Goal: Transaction & Acquisition: Purchase product/service

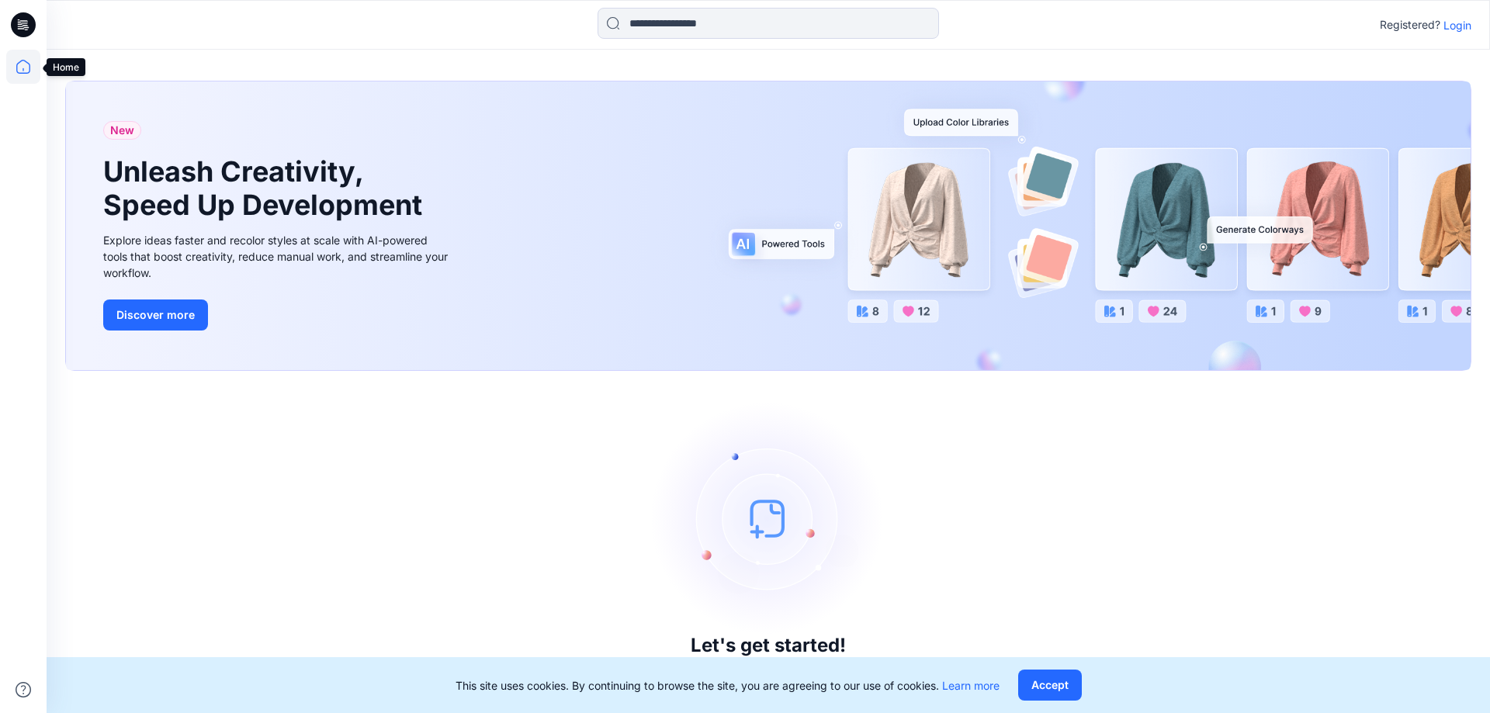
click at [25, 68] on icon at bounding box center [23, 67] width 34 height 34
click at [31, 19] on icon at bounding box center [23, 24] width 25 height 25
click at [16, 64] on icon at bounding box center [23, 67] width 34 height 34
click at [26, 15] on icon at bounding box center [23, 24] width 25 height 25
click at [1461, 25] on p "Login" at bounding box center [1457, 25] width 28 height 16
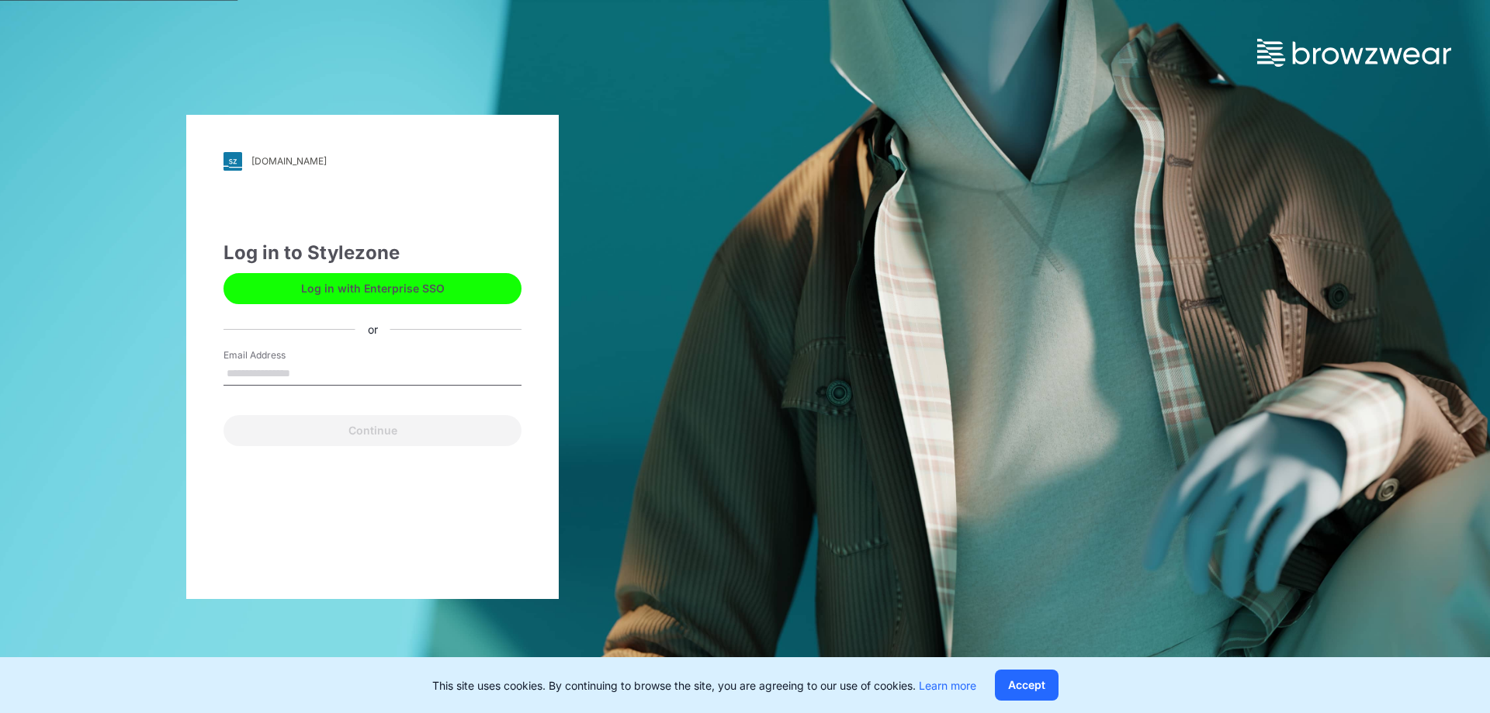
click at [268, 375] on input "Email Address" at bounding box center [372, 373] width 298 height 23
type input "**********"
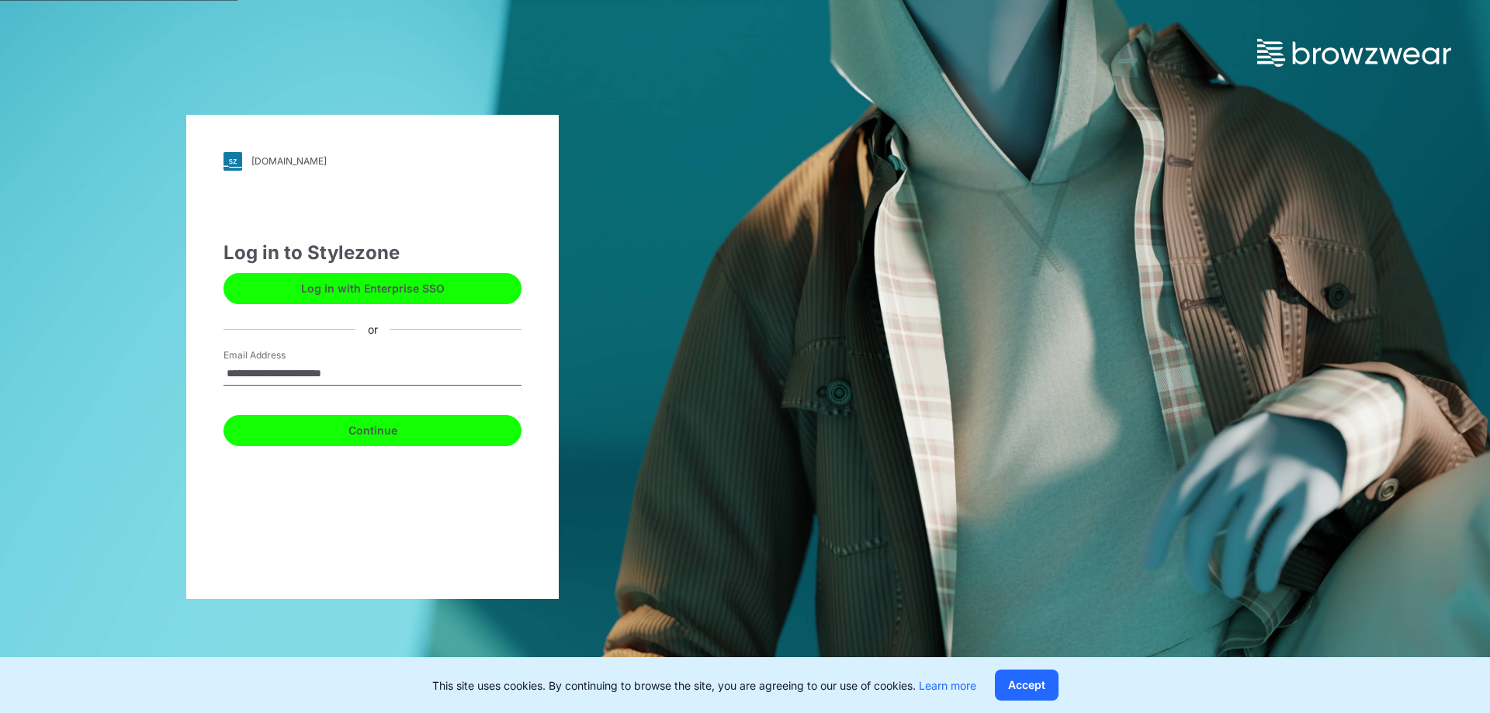
click at [358, 425] on button "Continue" at bounding box center [372, 430] width 298 height 31
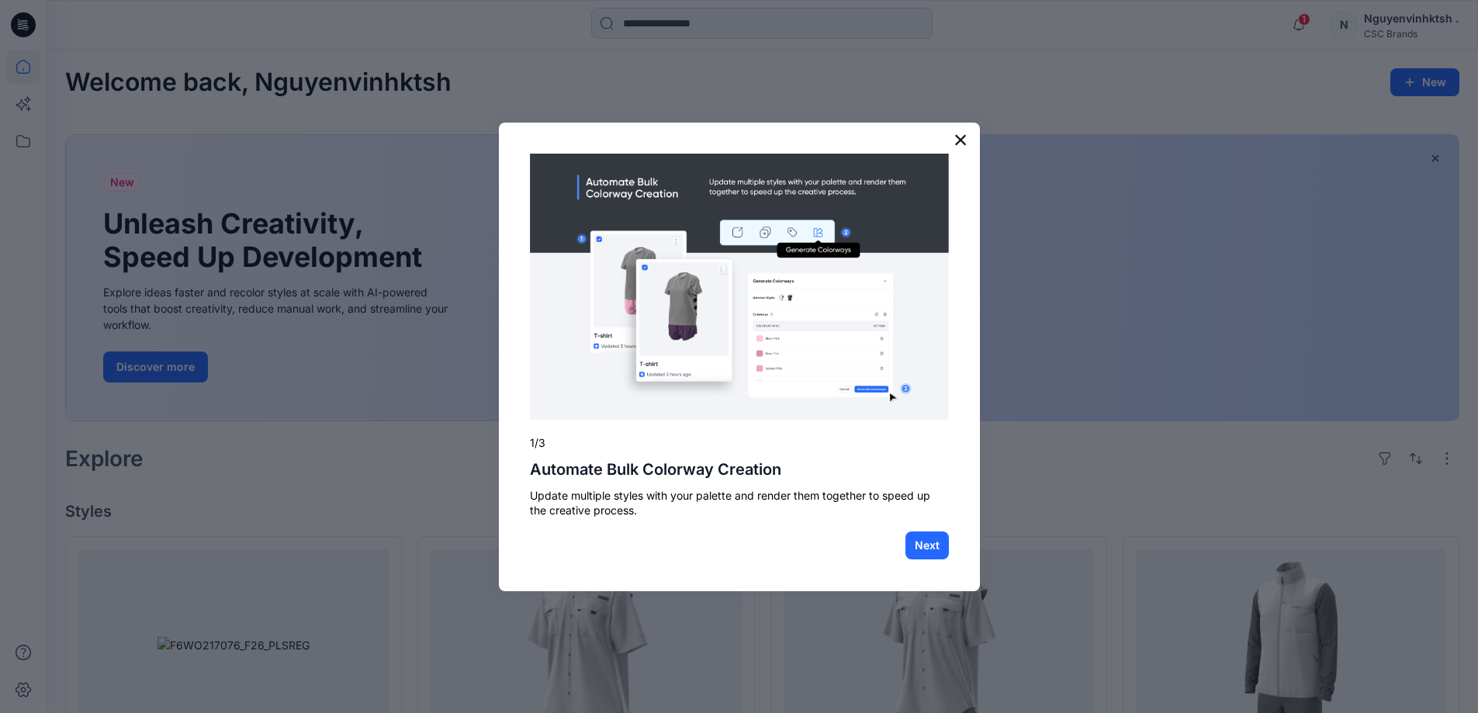
click at [958, 137] on button "×" at bounding box center [961, 139] width 15 height 25
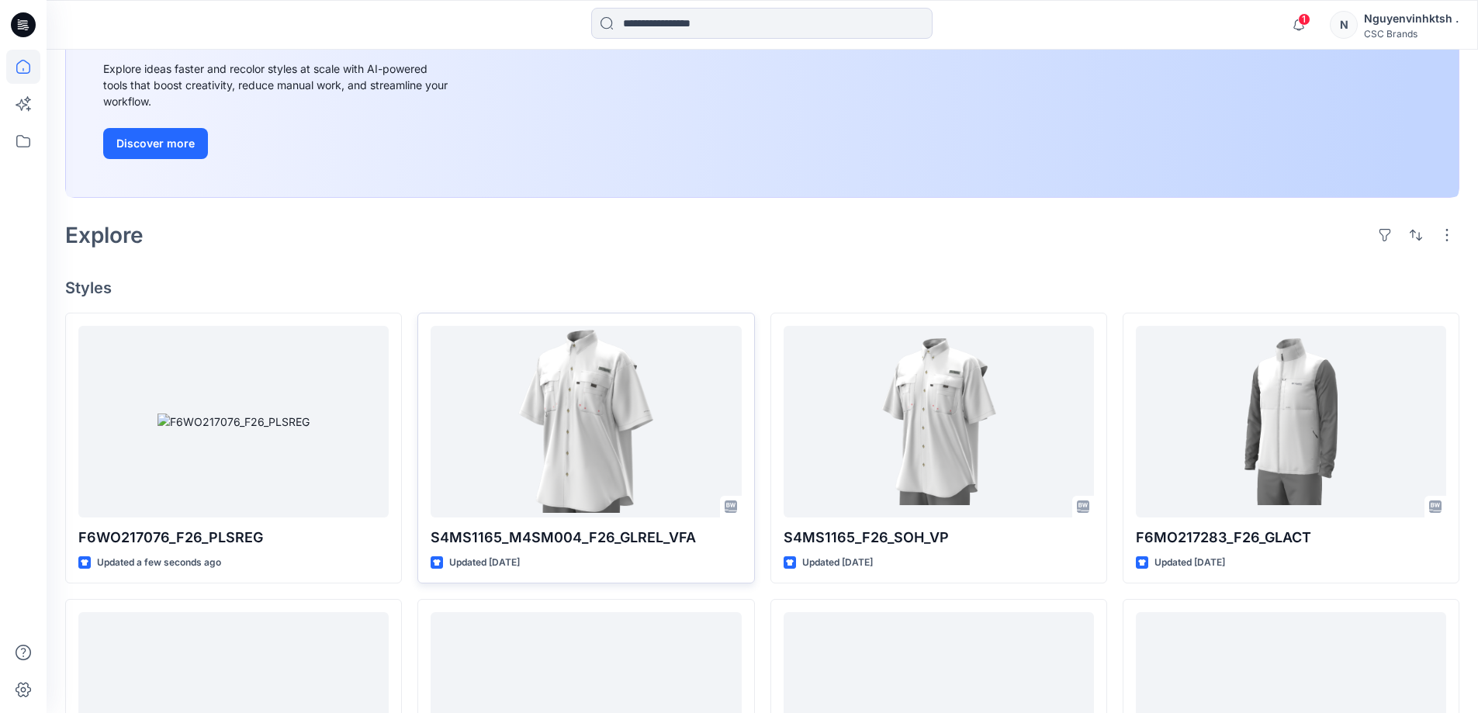
scroll to position [233, 0]
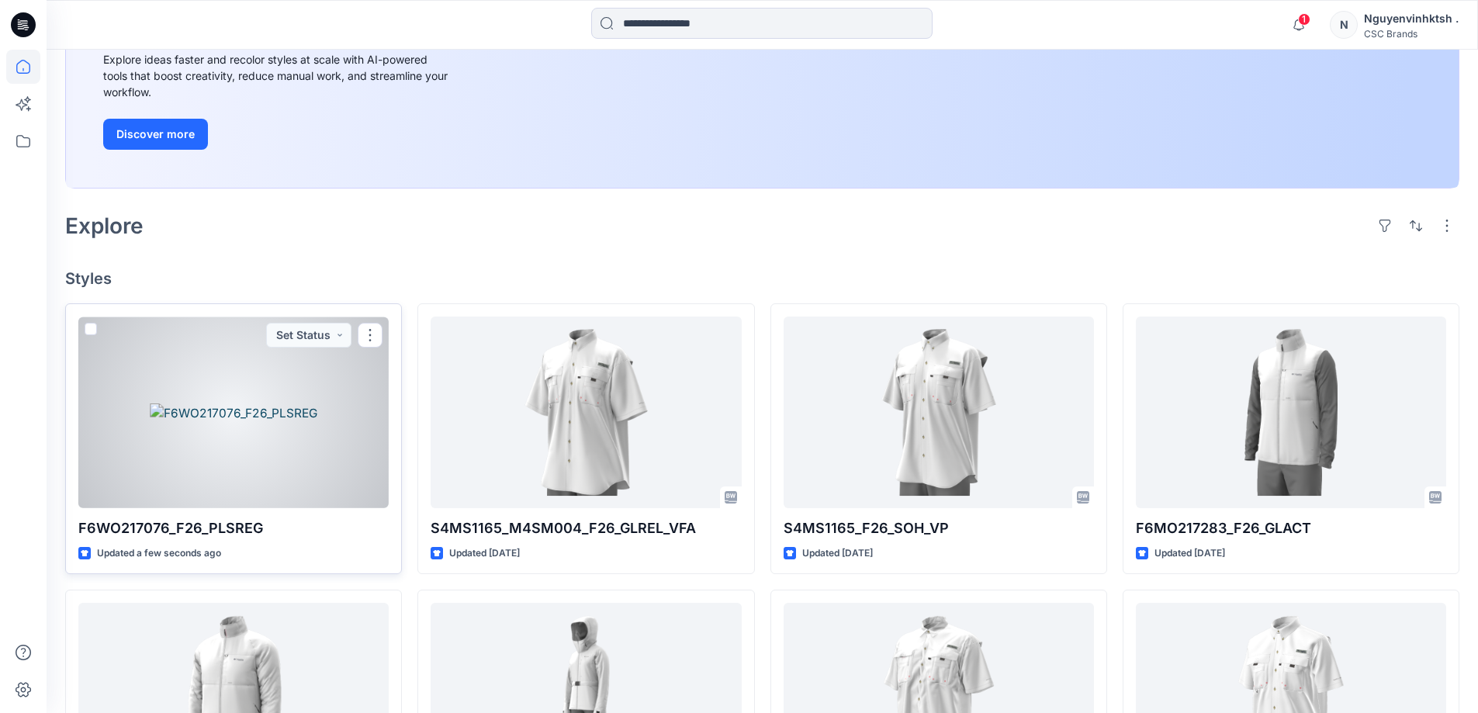
click at [199, 479] on div at bounding box center [233, 413] width 310 height 192
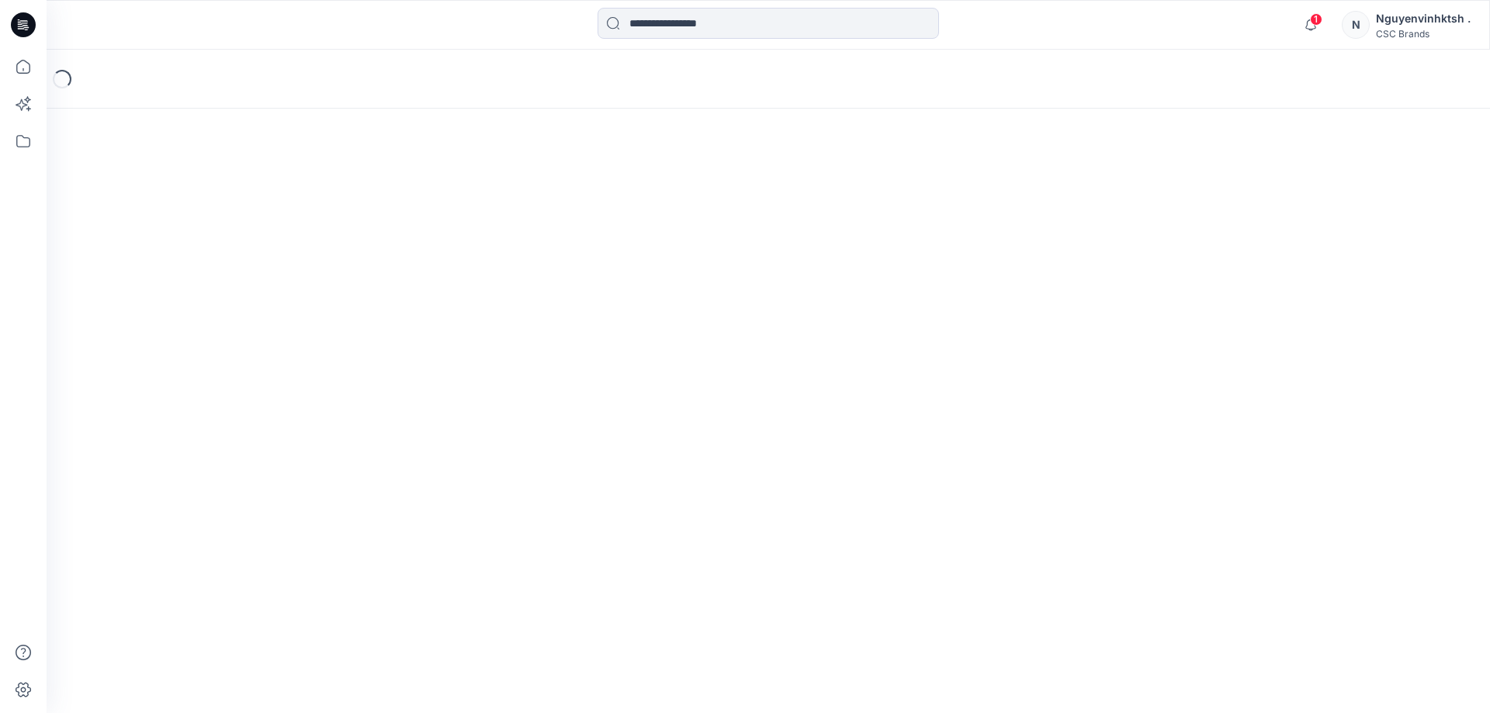
click at [199, 479] on div "Loading..." at bounding box center [768, 381] width 1443 height 663
